Goal: Task Accomplishment & Management: Use online tool/utility

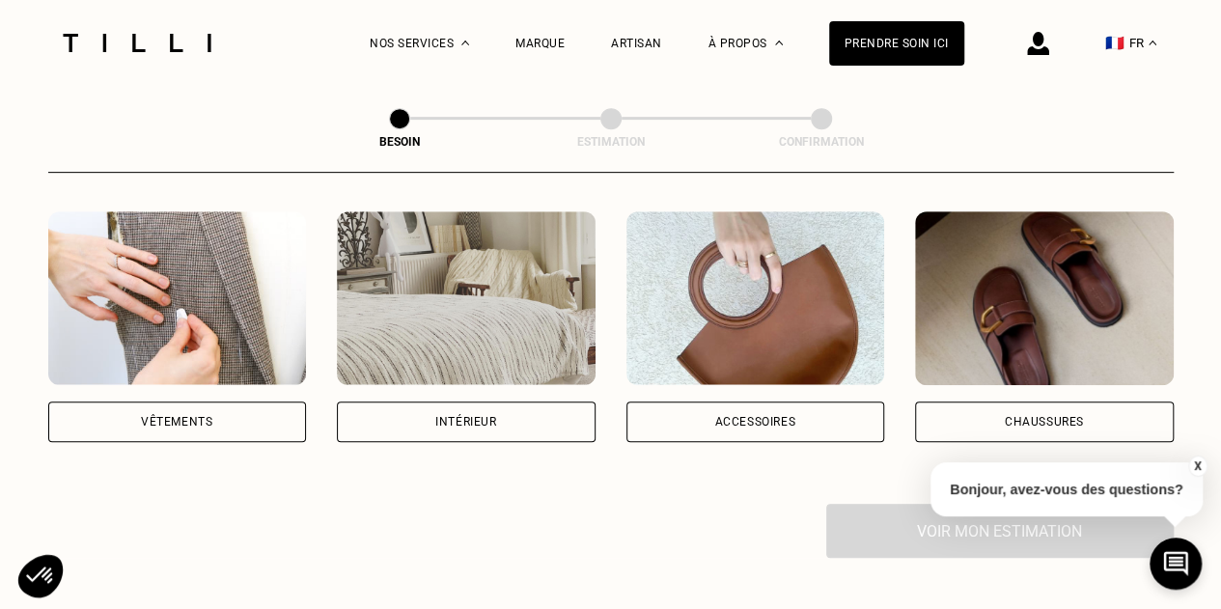
scroll to position [363, 0]
click at [241, 304] on img at bounding box center [177, 299] width 259 height 174
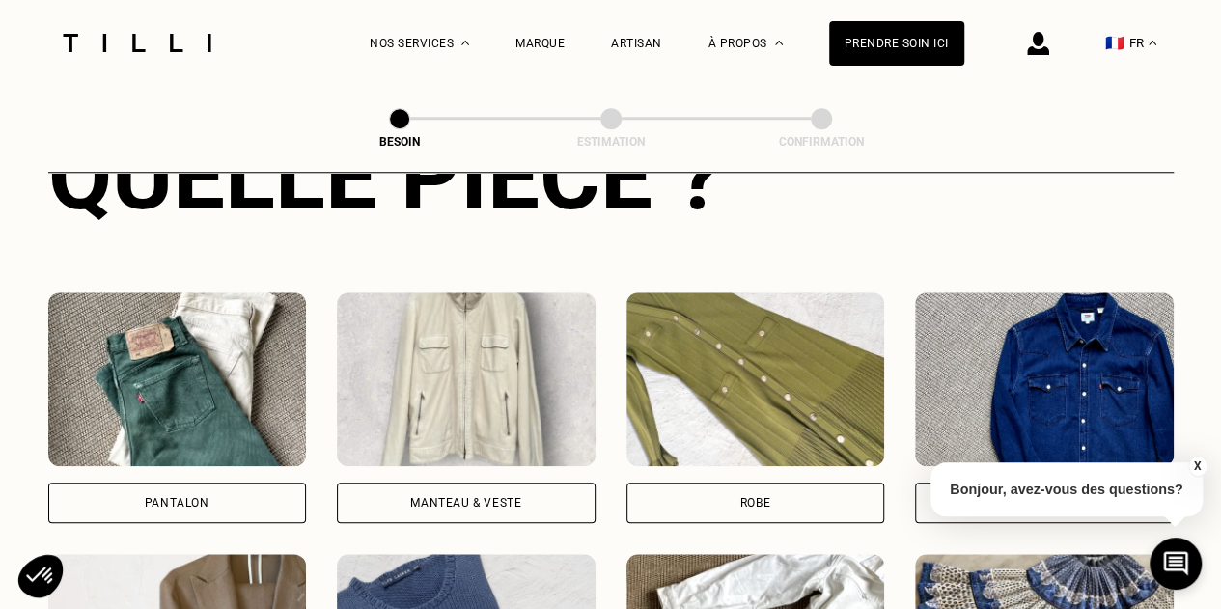
scroll to position [813, 0]
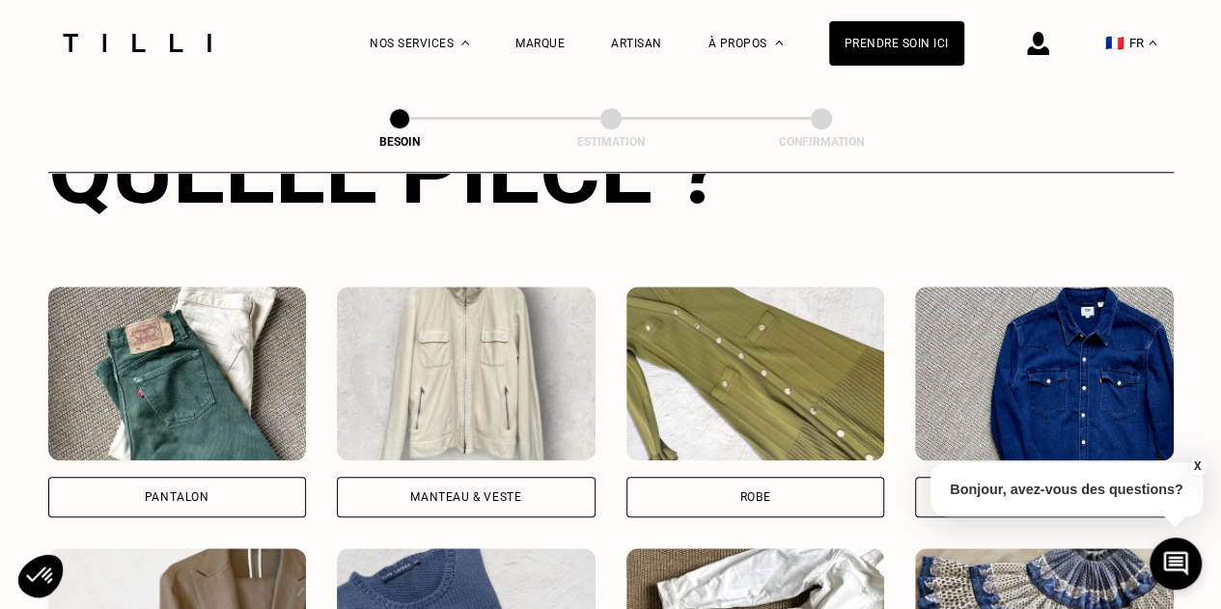
click at [446, 364] on img at bounding box center [466, 374] width 259 height 174
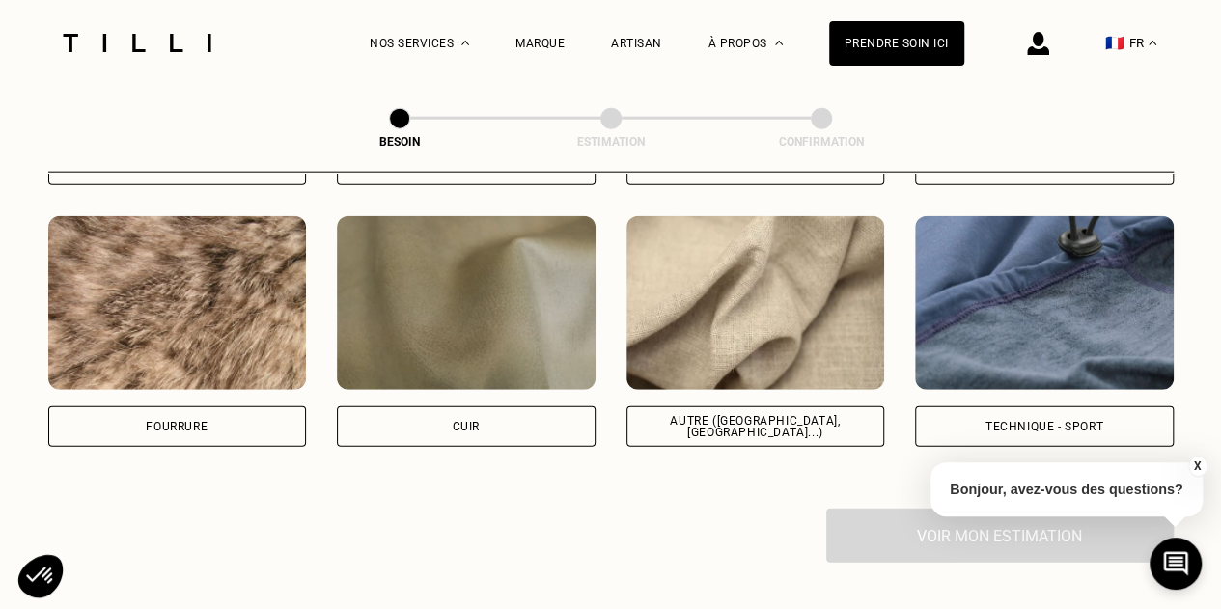
scroll to position [2319, 0]
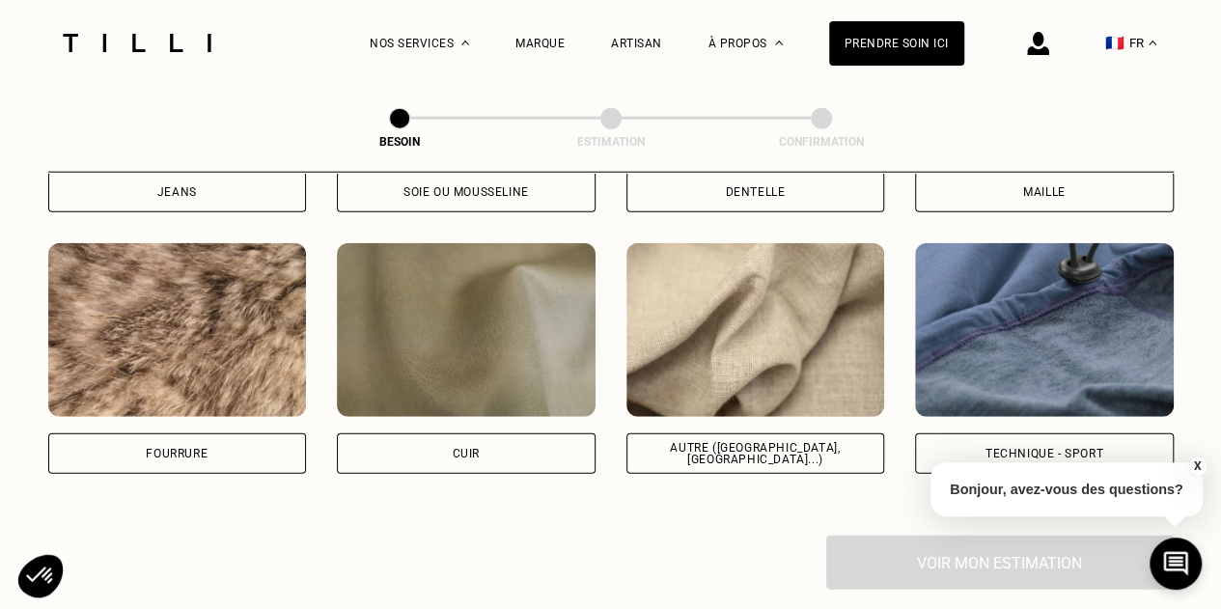
click at [1092, 369] on img at bounding box center [1044, 330] width 259 height 174
select select "FR"
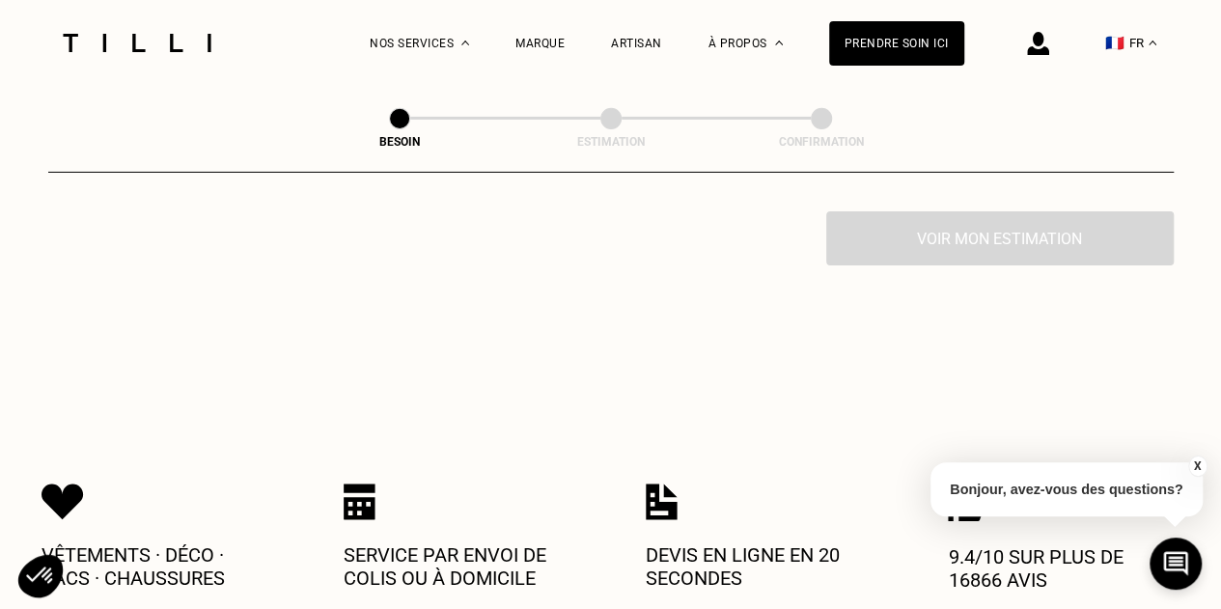
scroll to position [2936, 0]
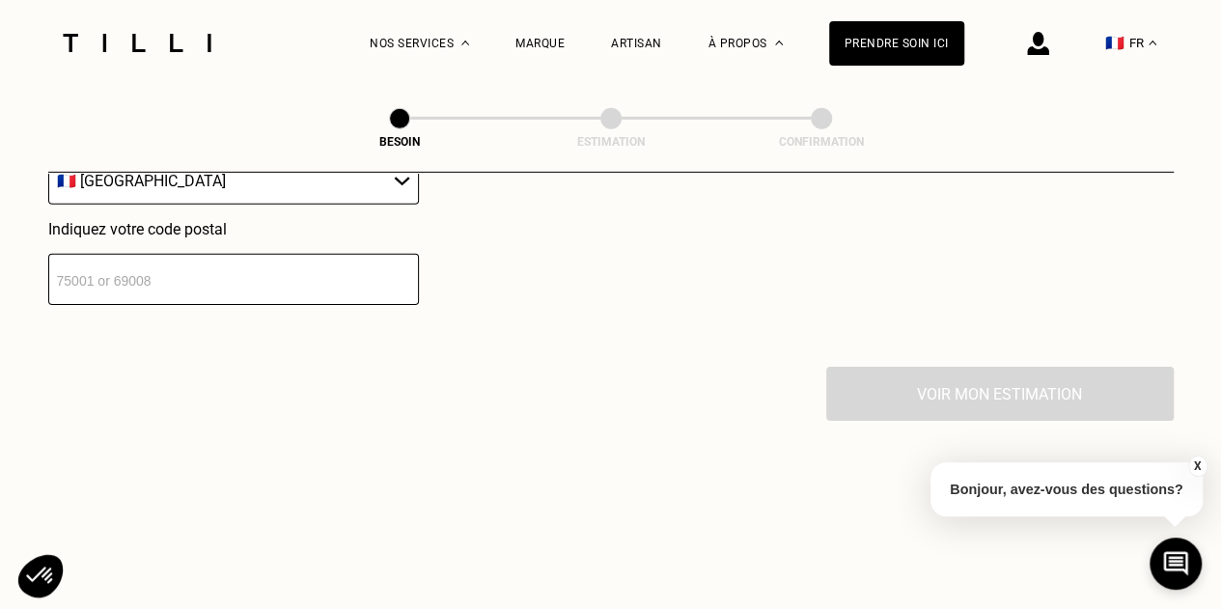
click at [140, 269] on input "number" at bounding box center [233, 279] width 371 height 51
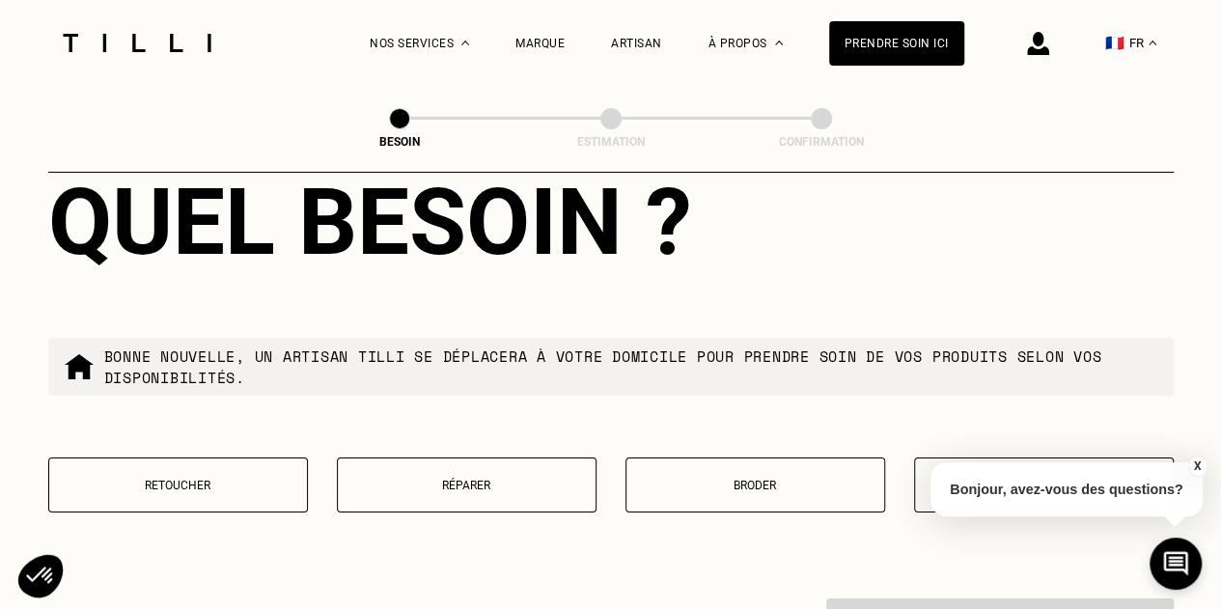
scroll to position [3199, 0]
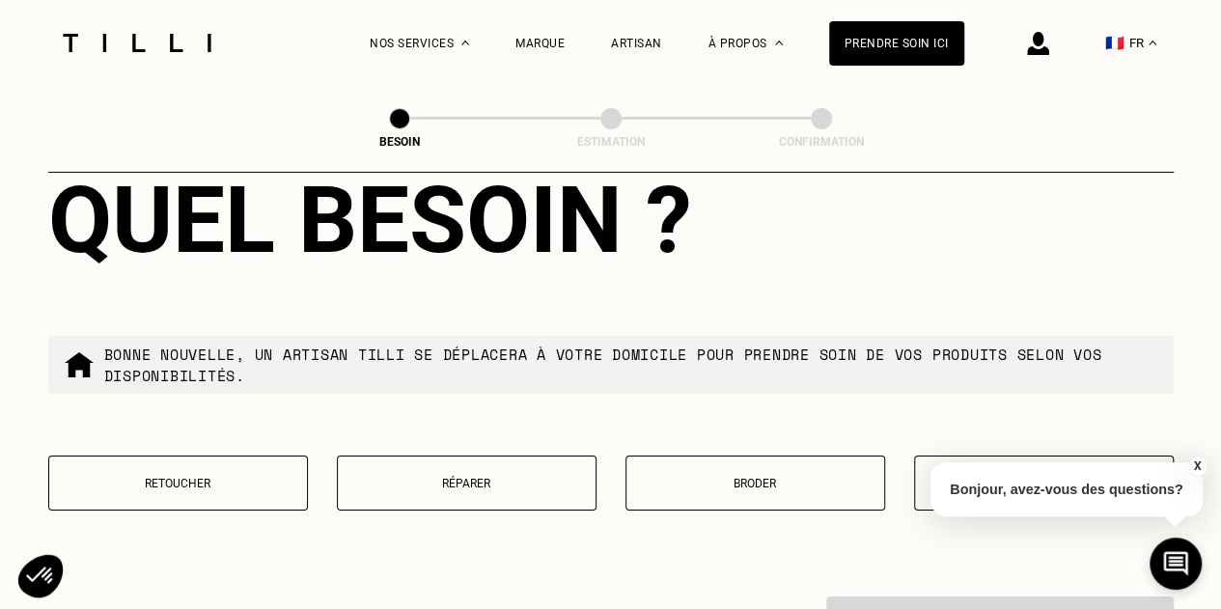
type input "69007"
click at [409, 477] on p "Réparer" at bounding box center [466, 484] width 238 height 14
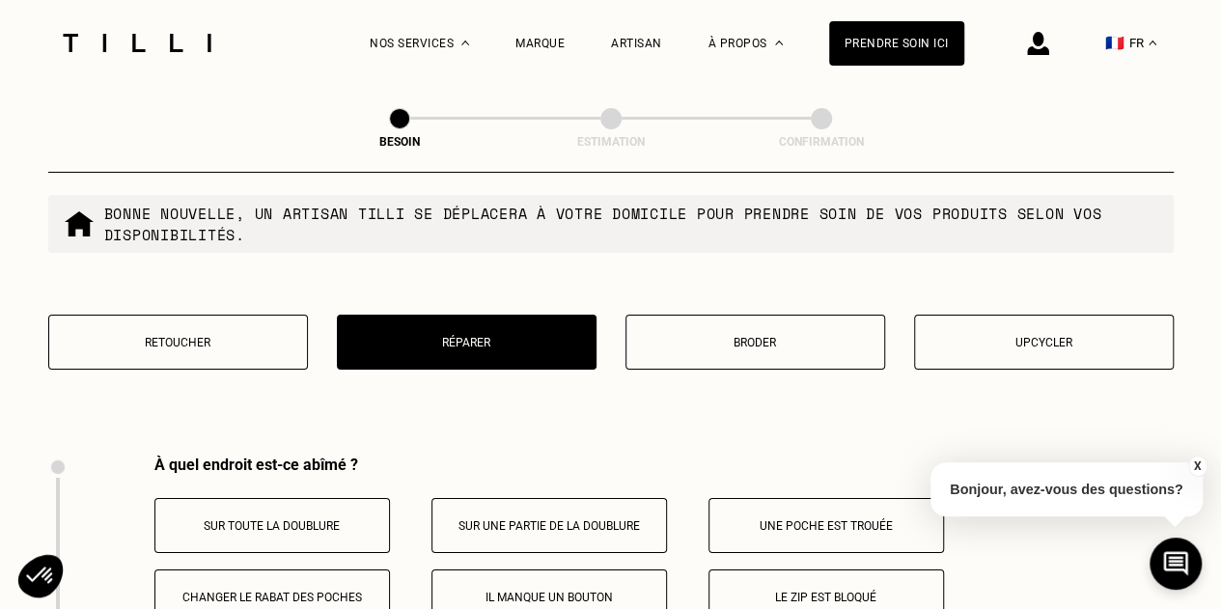
scroll to position [3280, 0]
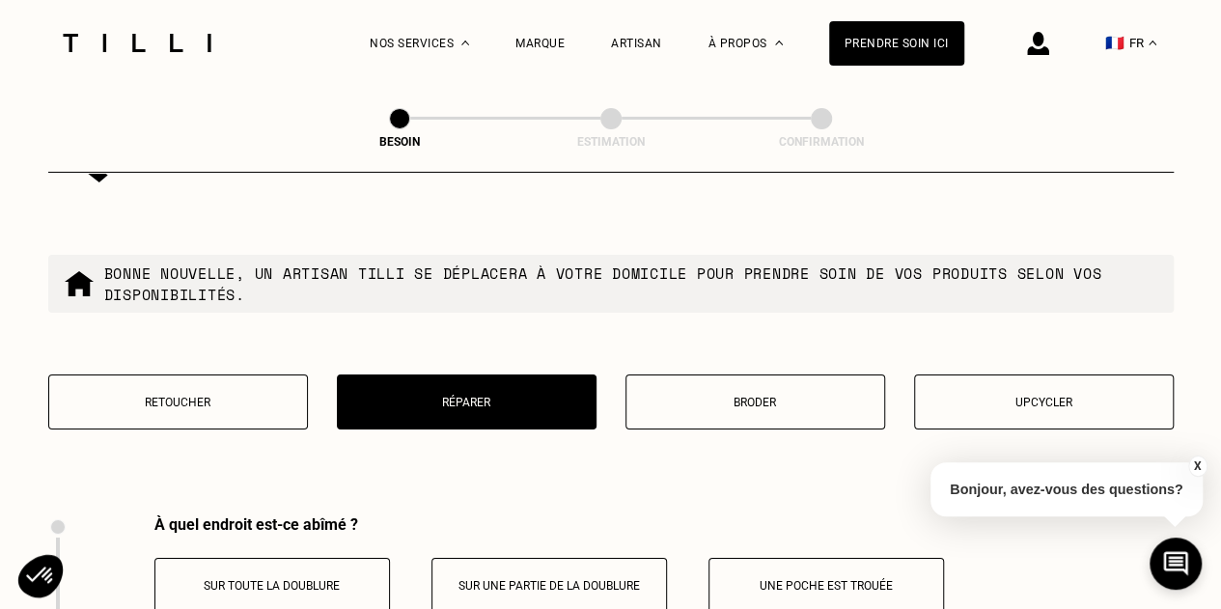
click at [744, 396] on p "Broder" at bounding box center [755, 403] width 238 height 14
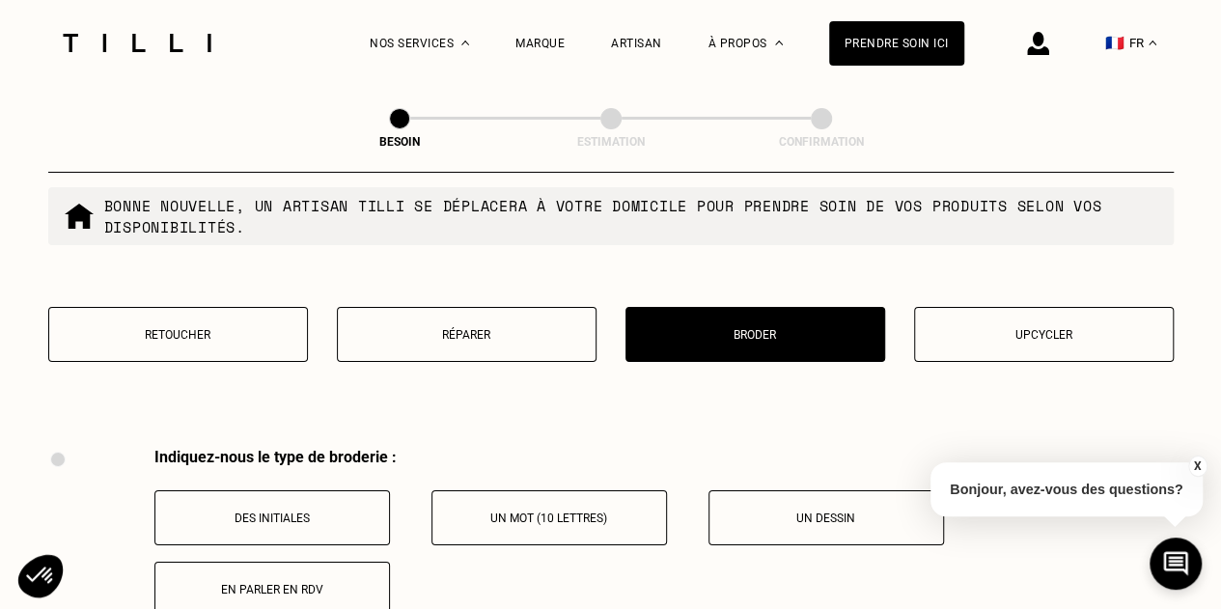
scroll to position [3345, 0]
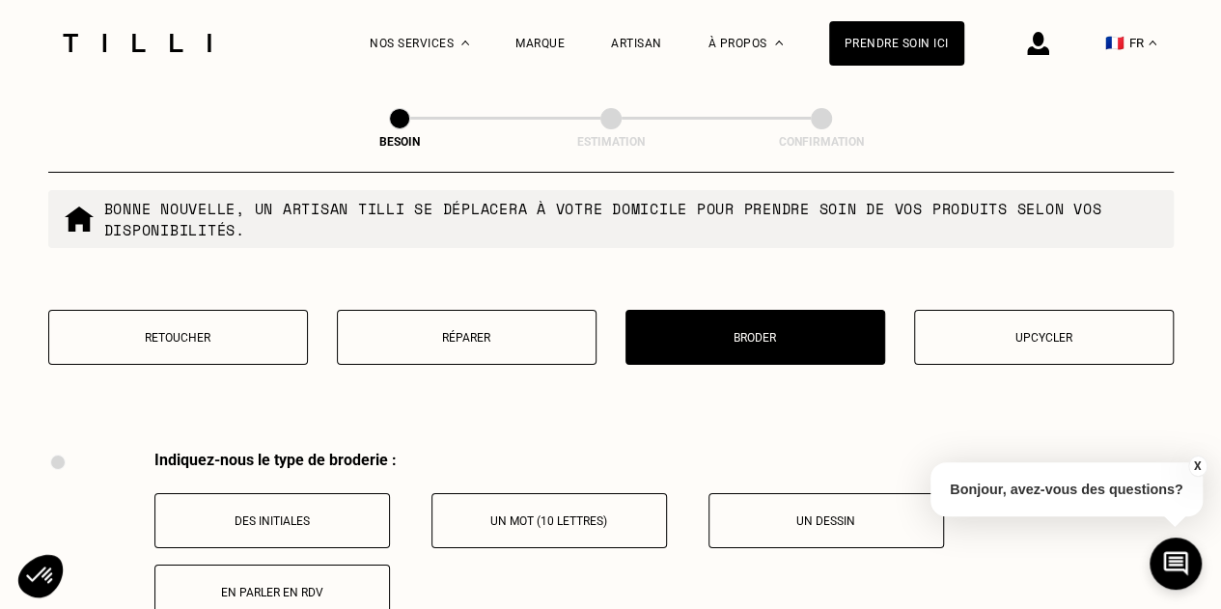
click at [975, 333] on button "Upcycler" at bounding box center [1044, 337] width 260 height 55
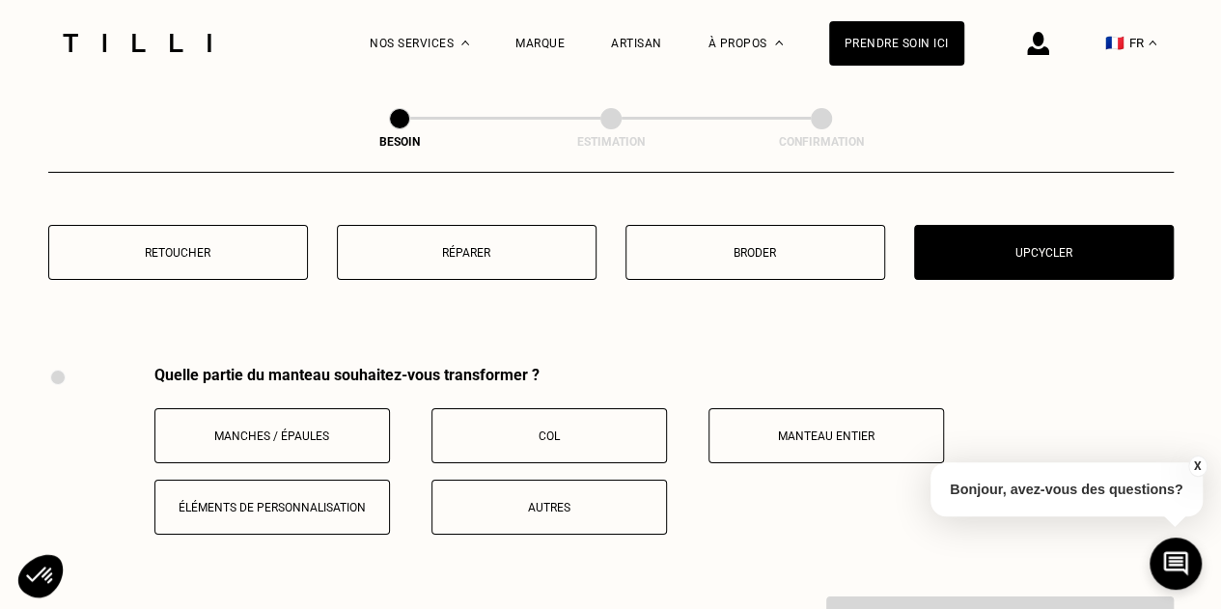
scroll to position [3428, 0]
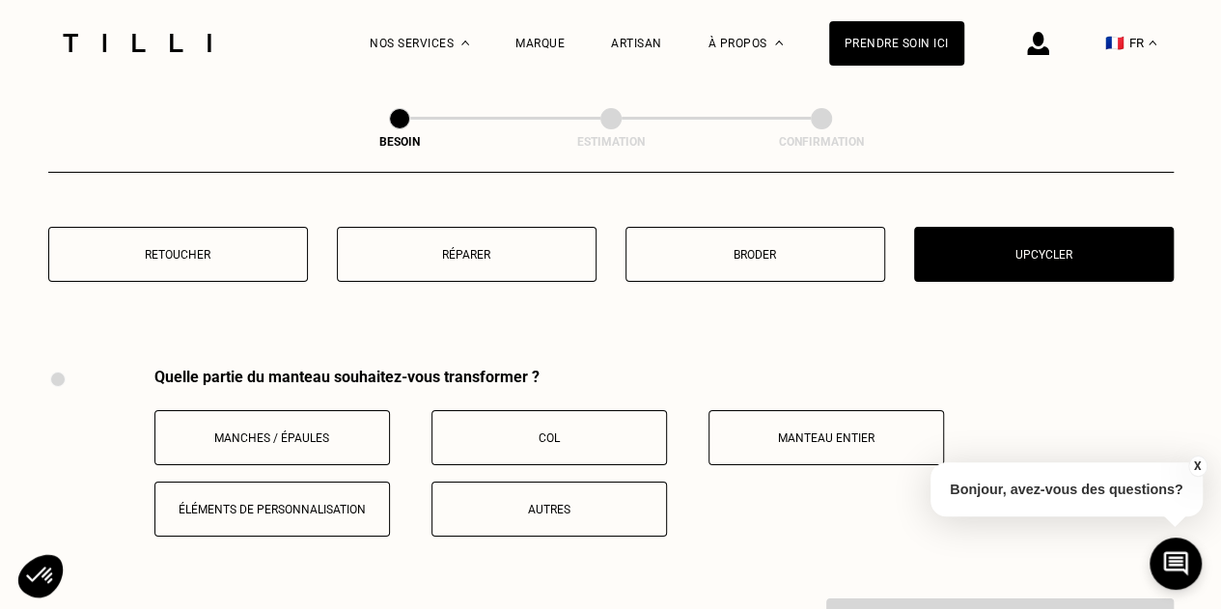
click at [246, 248] on p "Retoucher" at bounding box center [178, 255] width 238 height 14
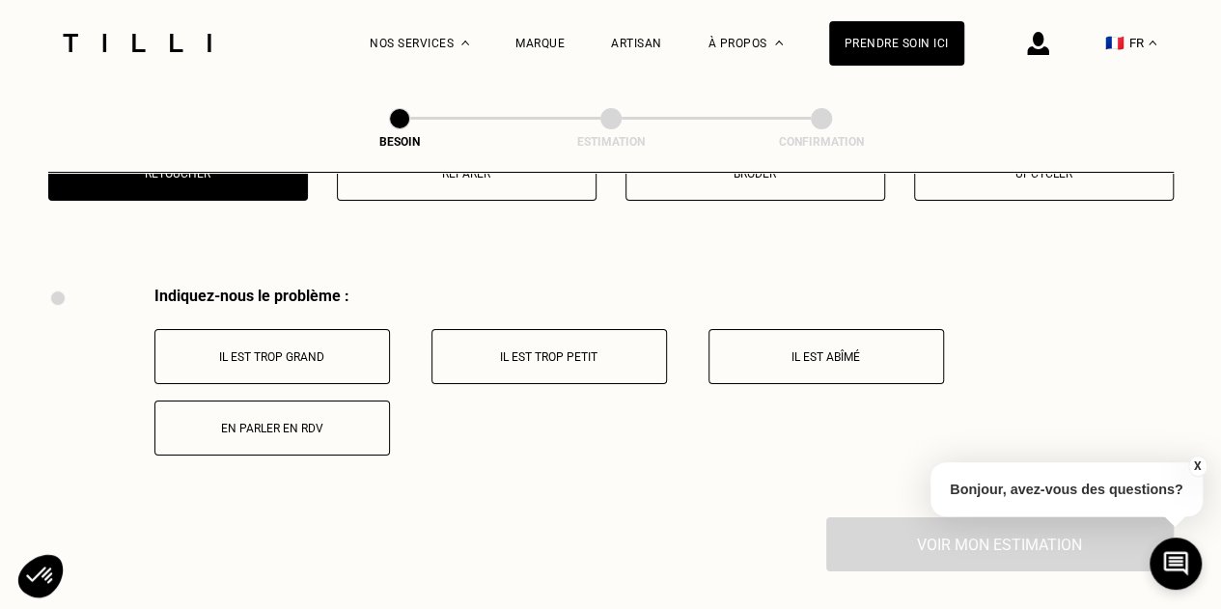
scroll to position [3432, 0]
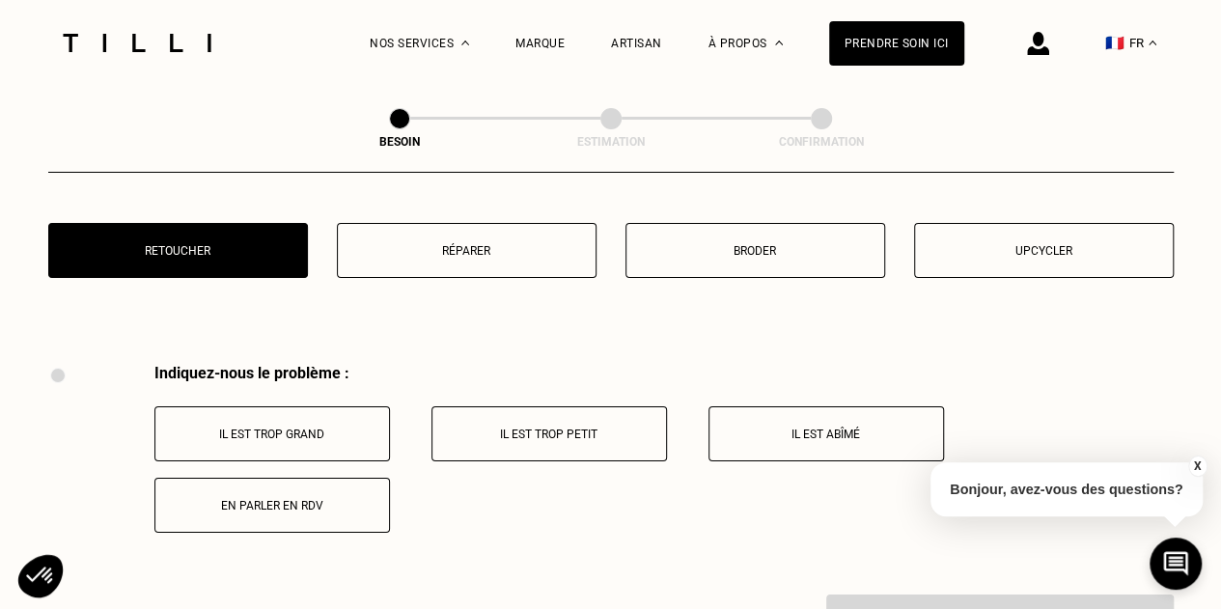
click at [768, 250] on button "Broder" at bounding box center [755, 250] width 260 height 55
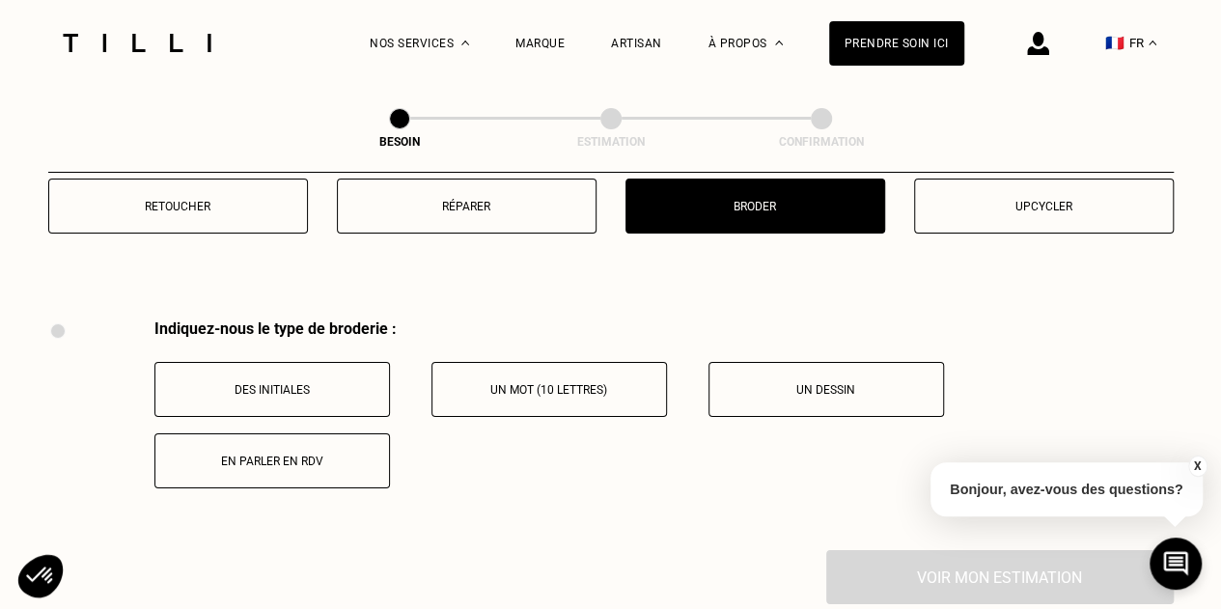
scroll to position [3475, 0]
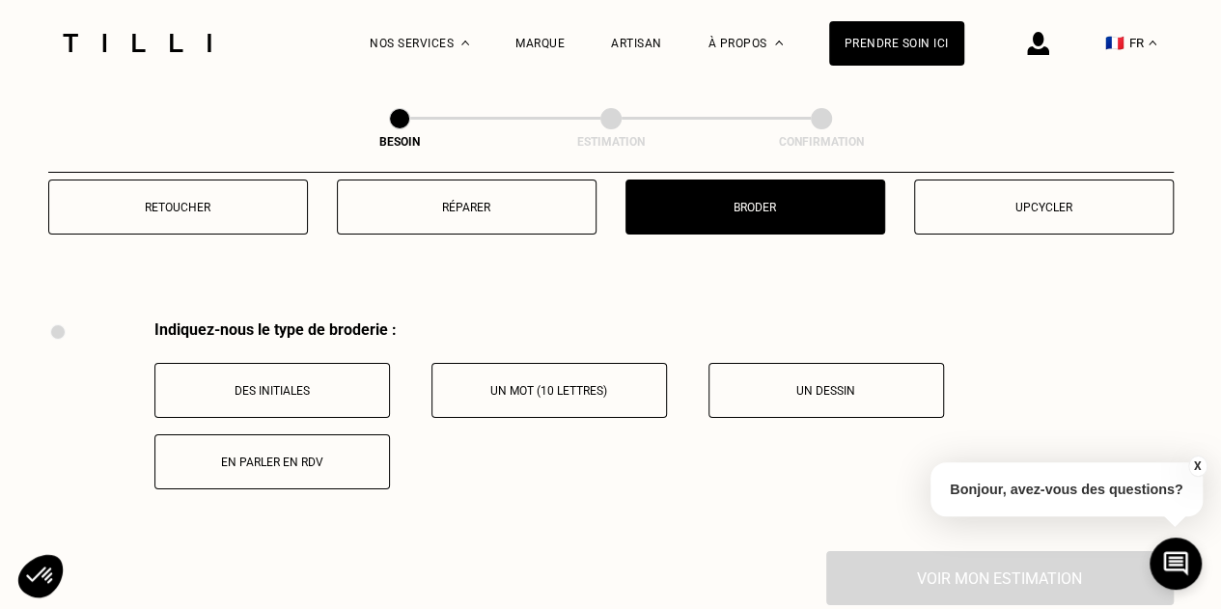
click at [512, 209] on button "Réparer" at bounding box center [467, 207] width 260 height 55
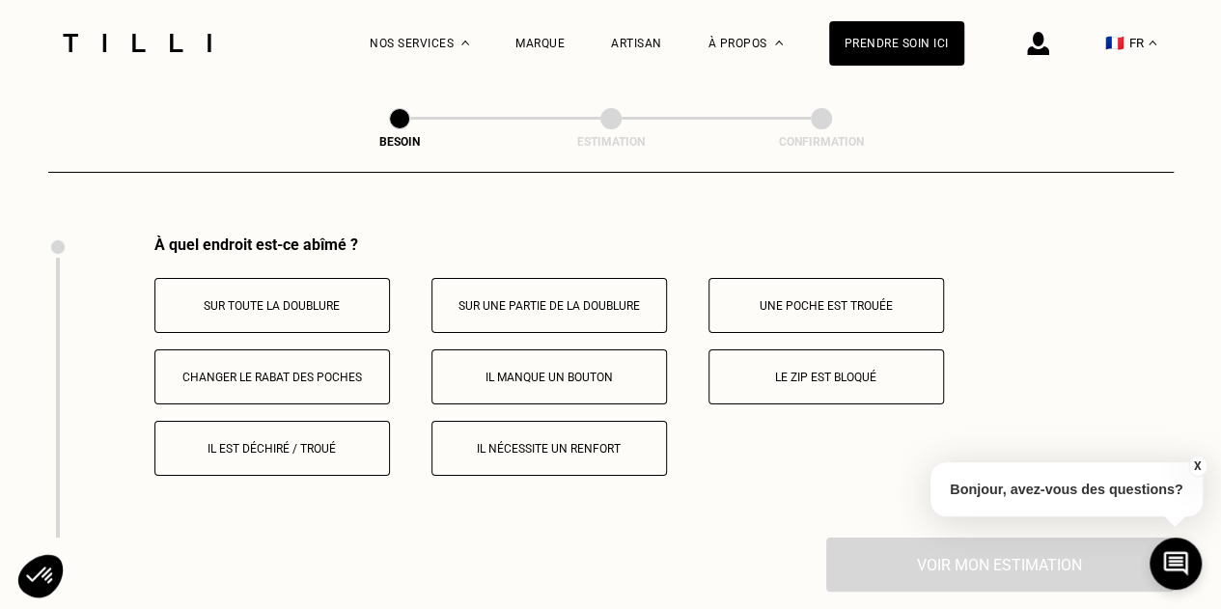
scroll to position [3568, 0]
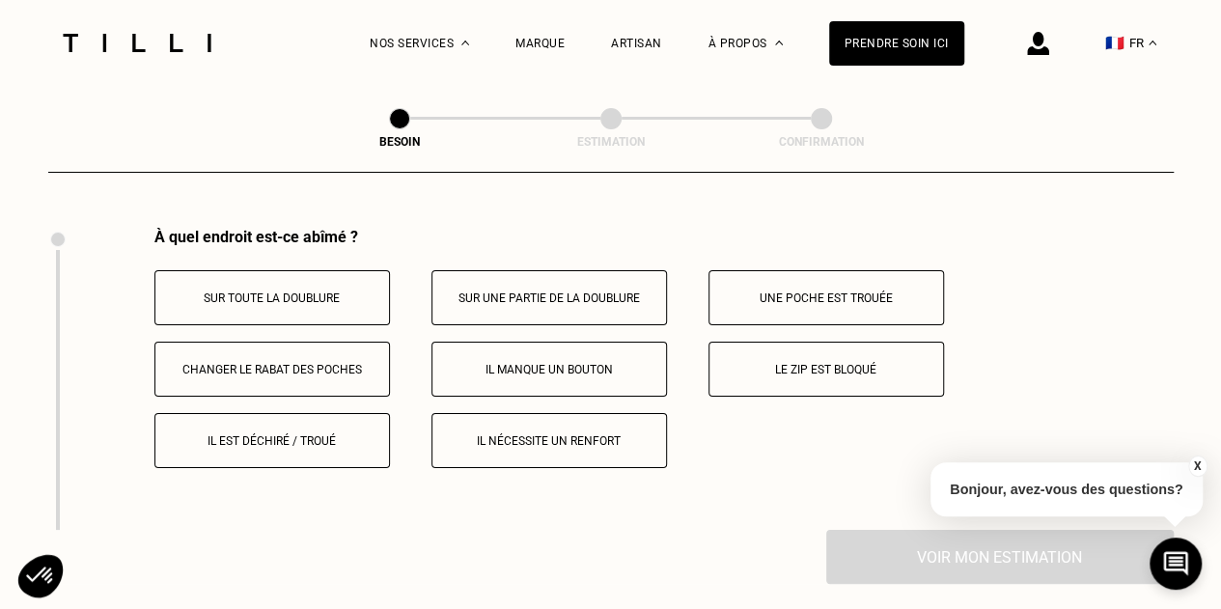
click at [813, 363] on p "Le zip est bloqué" at bounding box center [826, 370] width 214 height 14
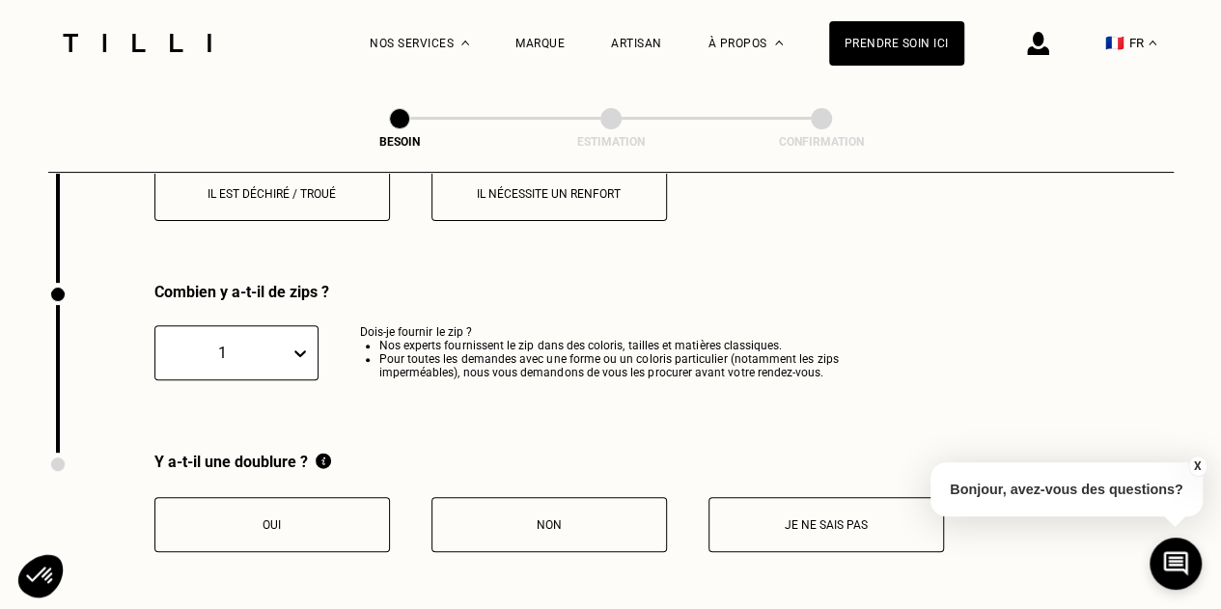
scroll to position [3837, 0]
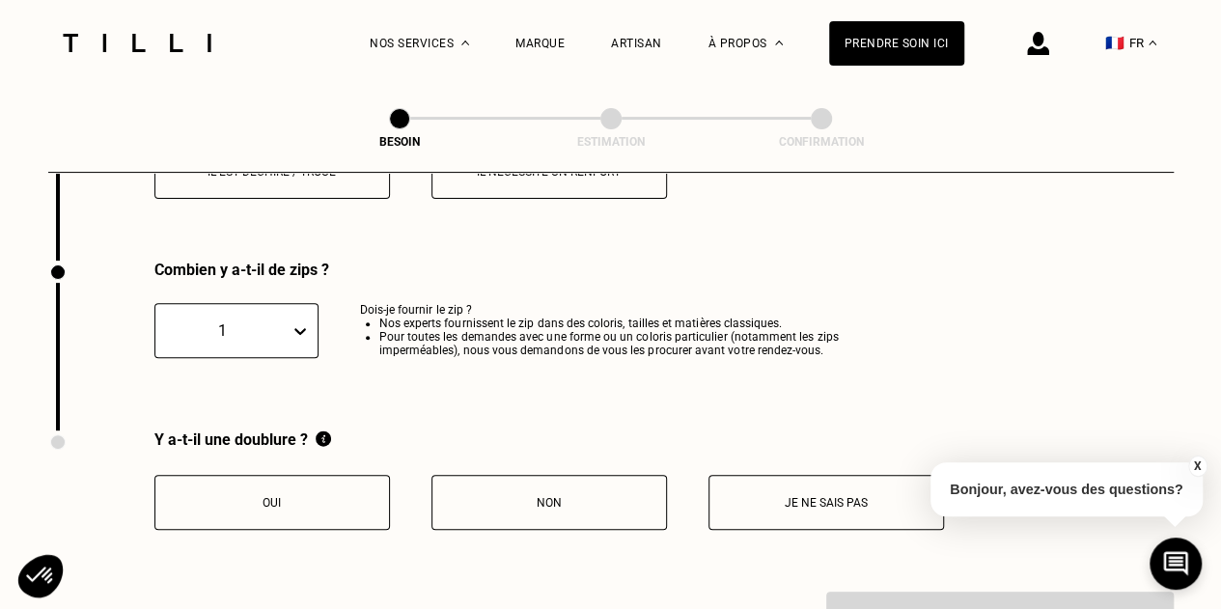
click at [342, 476] on button "Oui" at bounding box center [272, 502] width 236 height 55
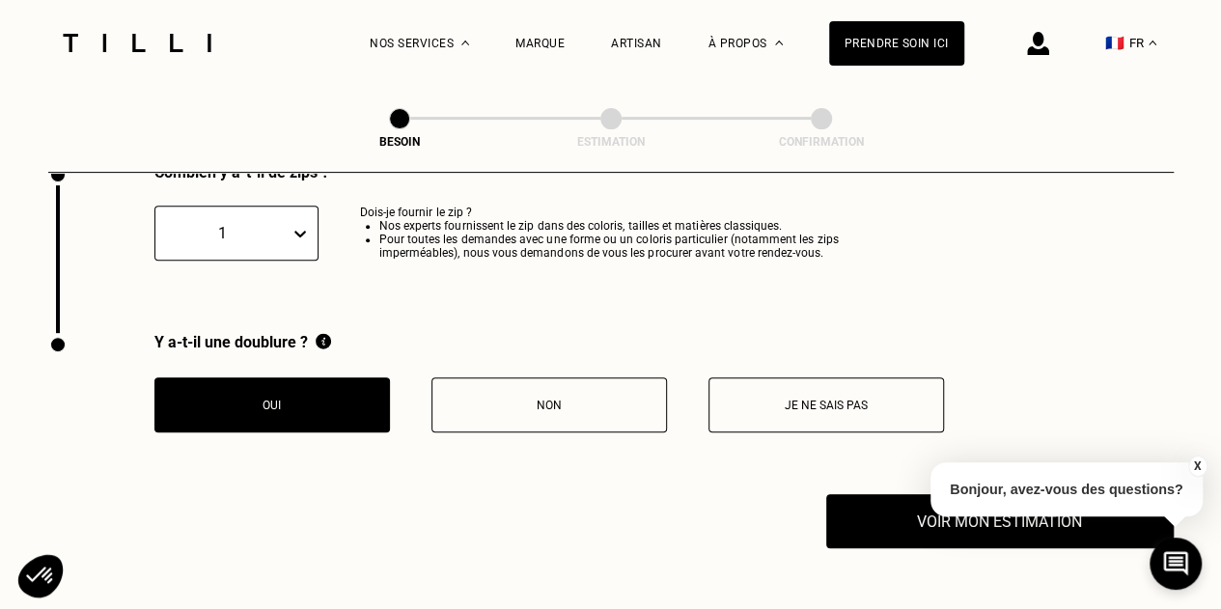
scroll to position [3935, 0]
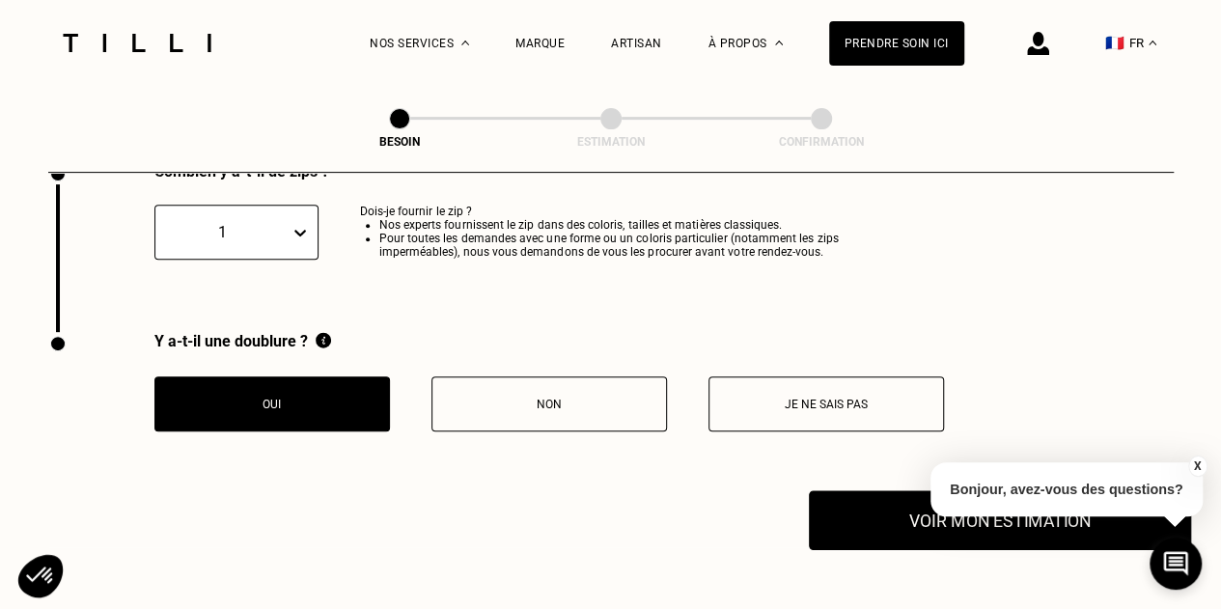
click at [880, 516] on button "Voir mon estimation" at bounding box center [1000, 520] width 382 height 60
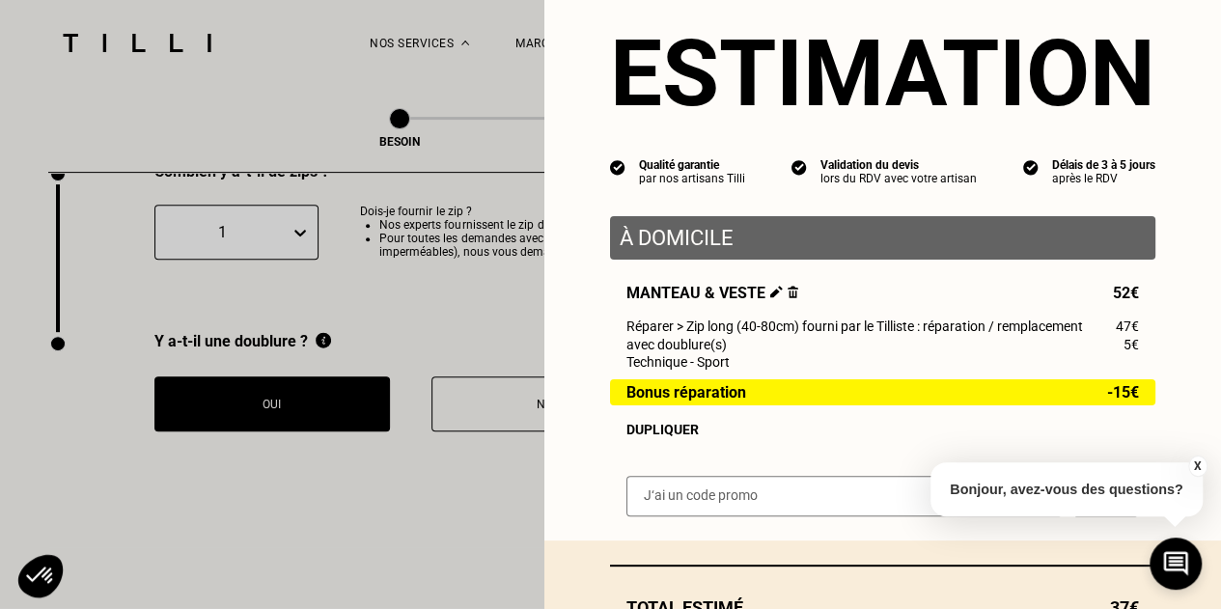
scroll to position [61, 0]
